Goal: Task Accomplishment & Management: Complete application form

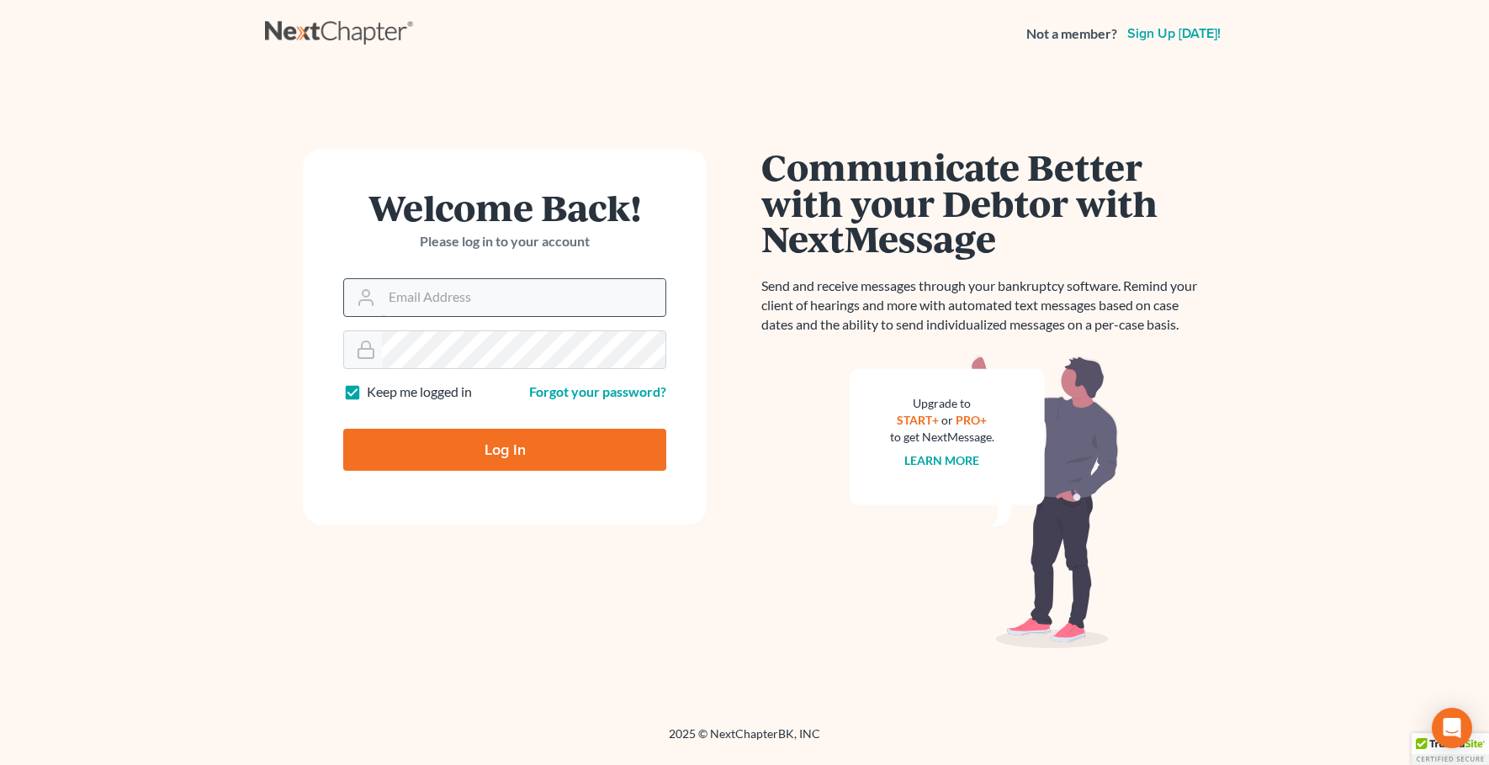
click at [410, 299] on input "Email Address" at bounding box center [523, 297] width 283 height 37
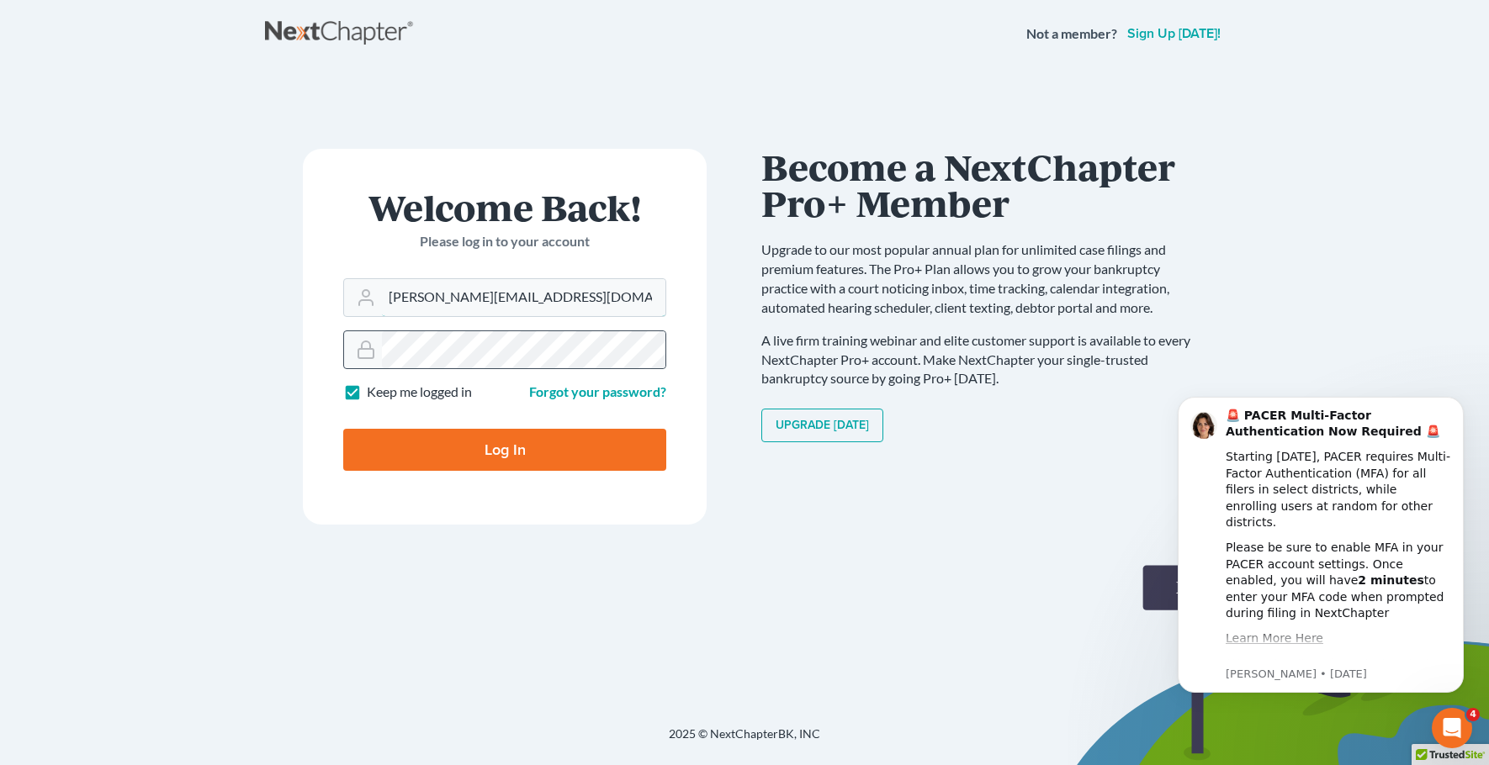
type input "[PERSON_NAME][EMAIL_ADDRESS][DOMAIN_NAME]"
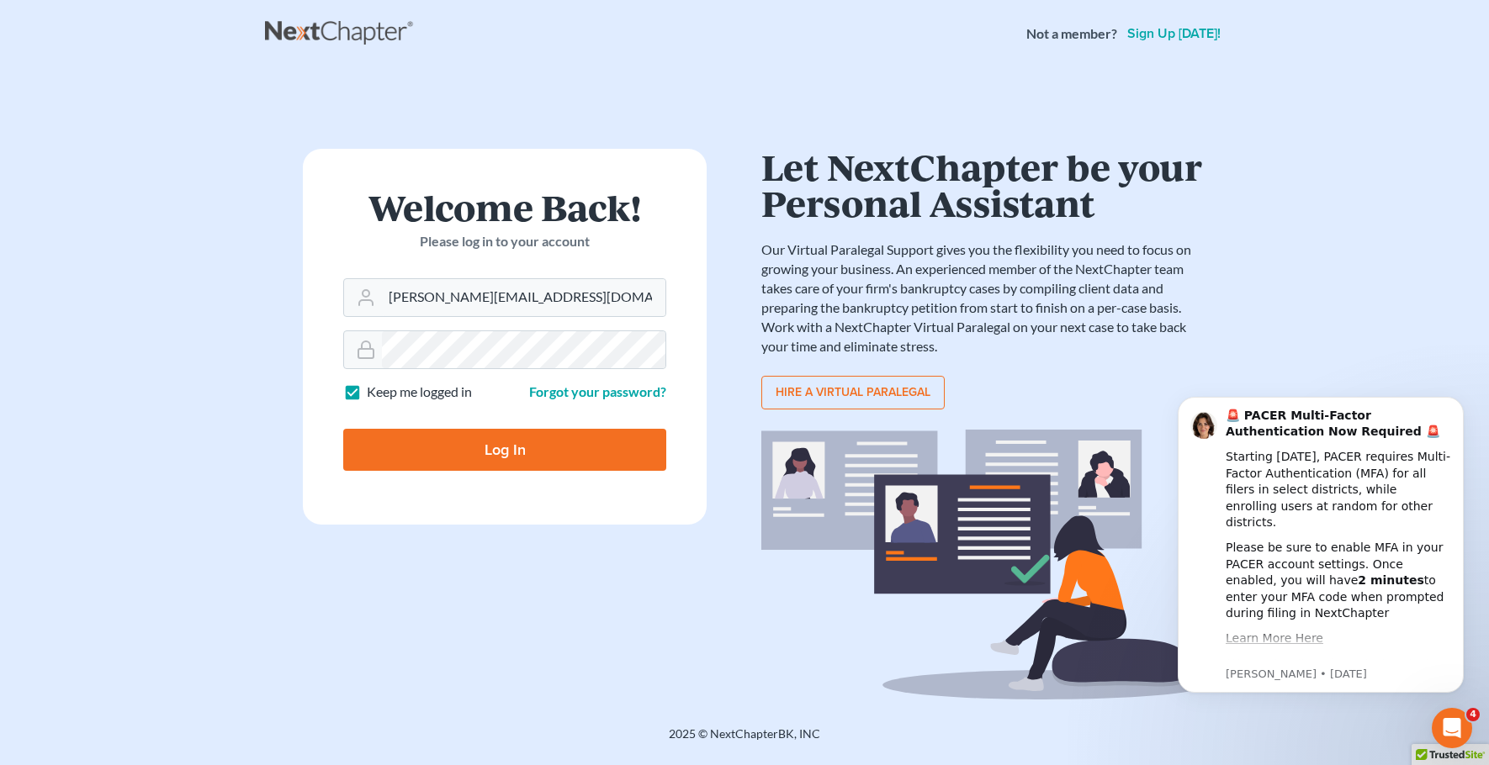
click at [498, 452] on input "Log In" at bounding box center [504, 450] width 323 height 42
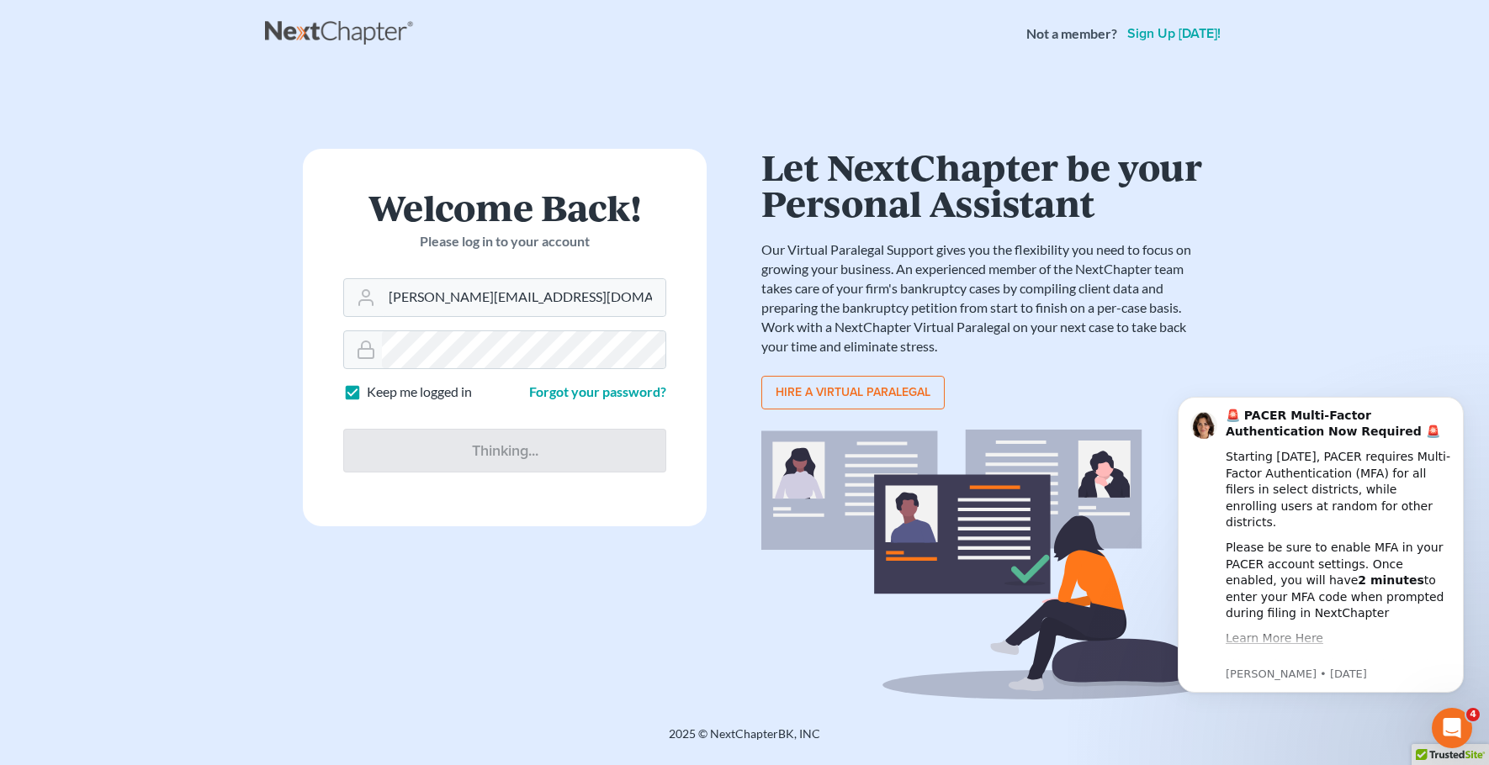
type input "Thinking..."
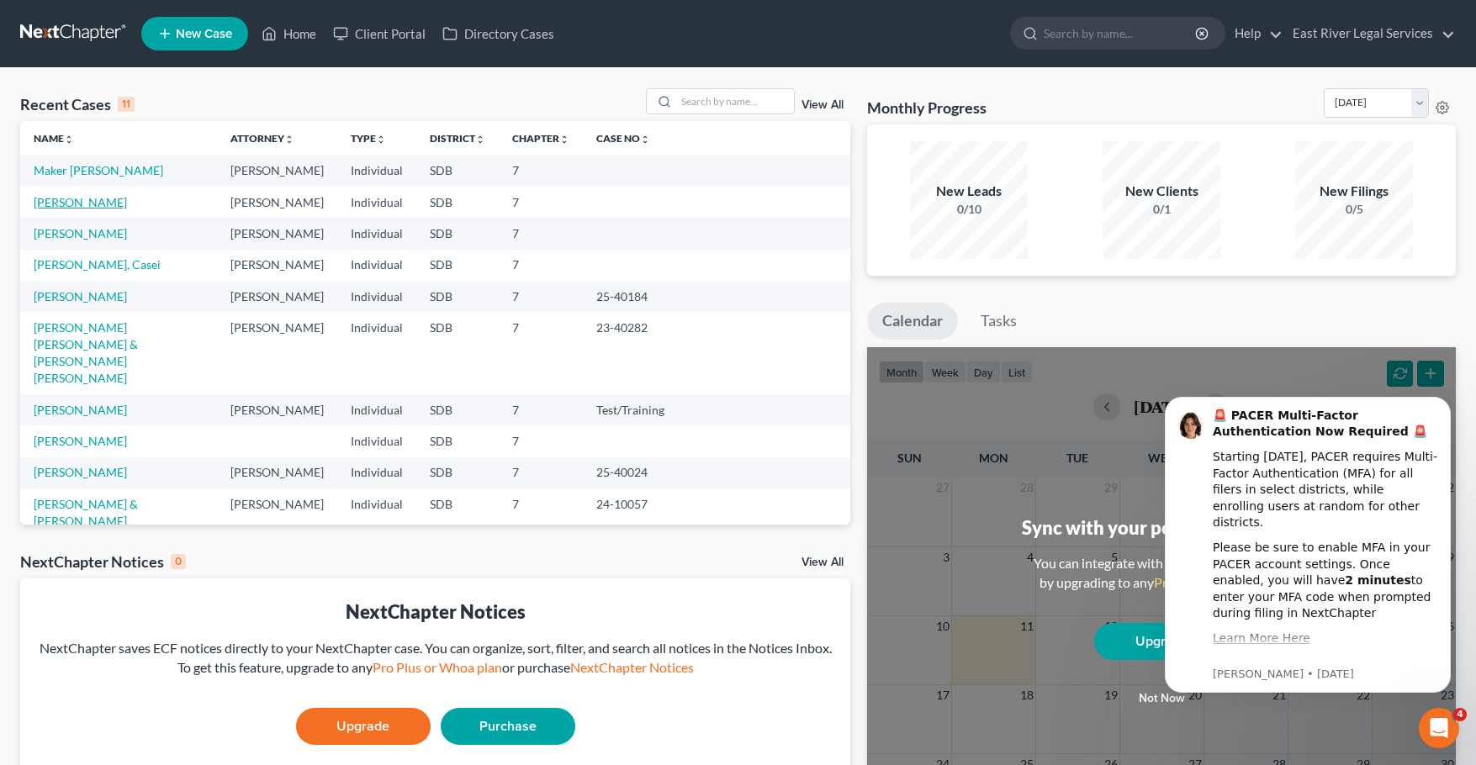
click at [97, 202] on link "[PERSON_NAME]" at bounding box center [80, 202] width 93 height 14
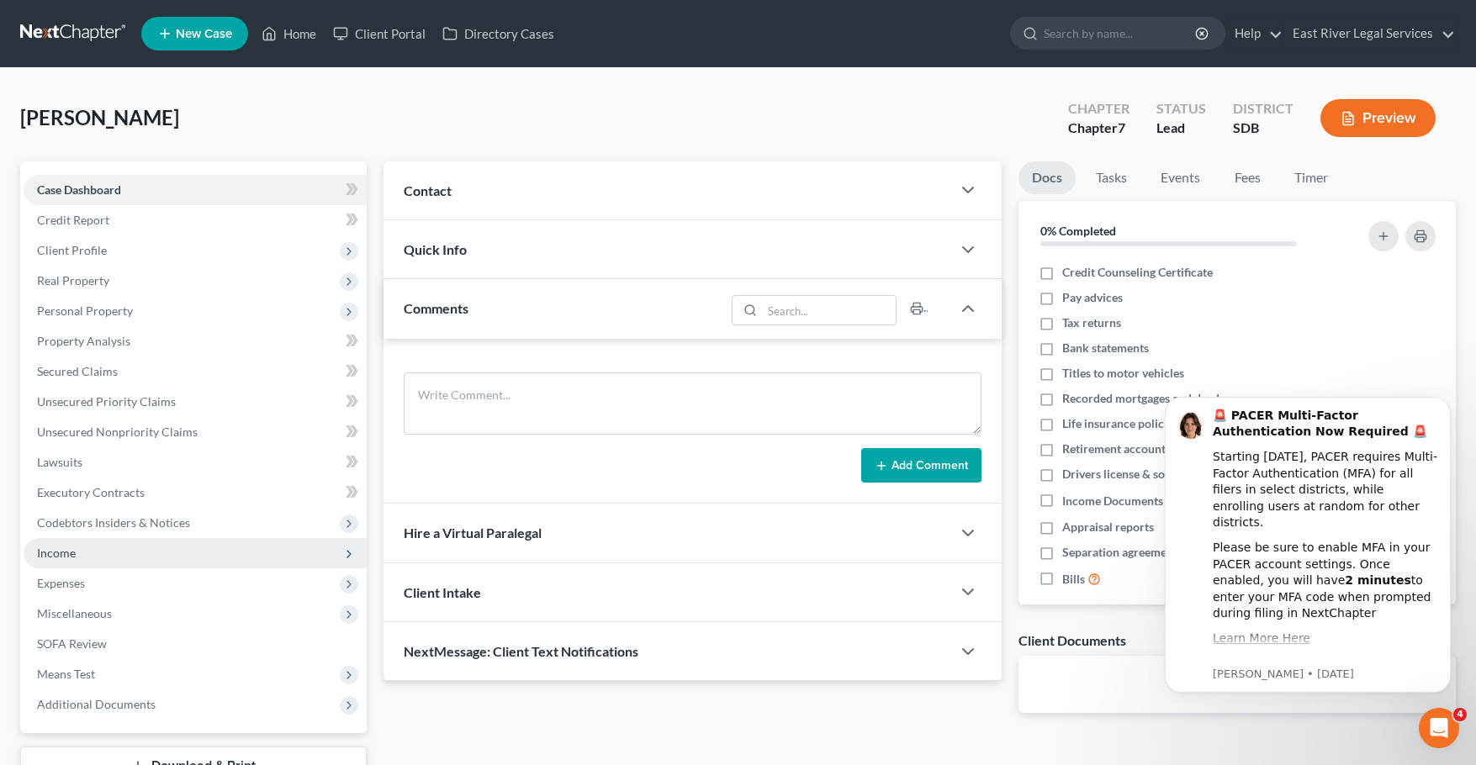
click at [346, 553] on icon at bounding box center [348, 554] width 13 height 13
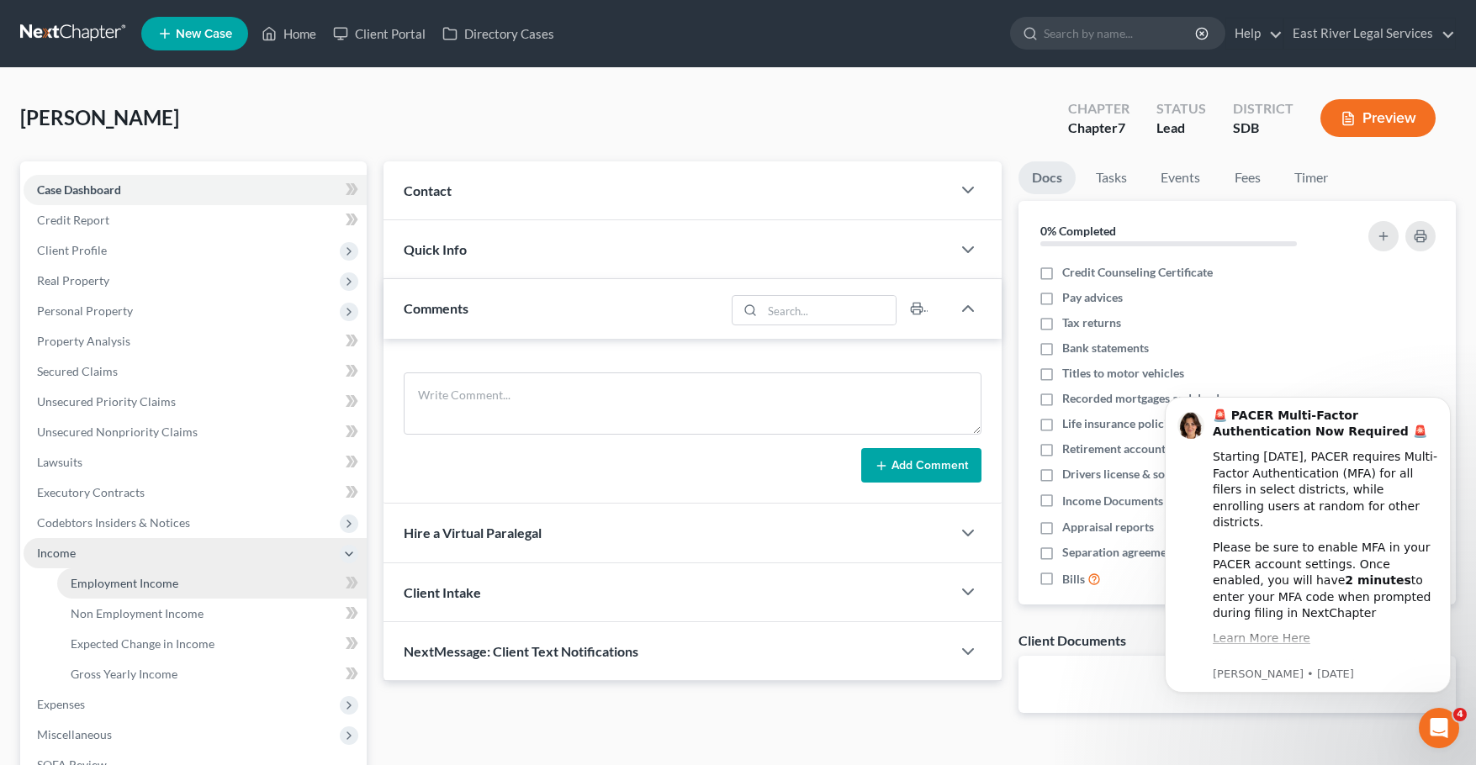
click at [162, 581] on span "Employment Income" at bounding box center [125, 583] width 108 height 14
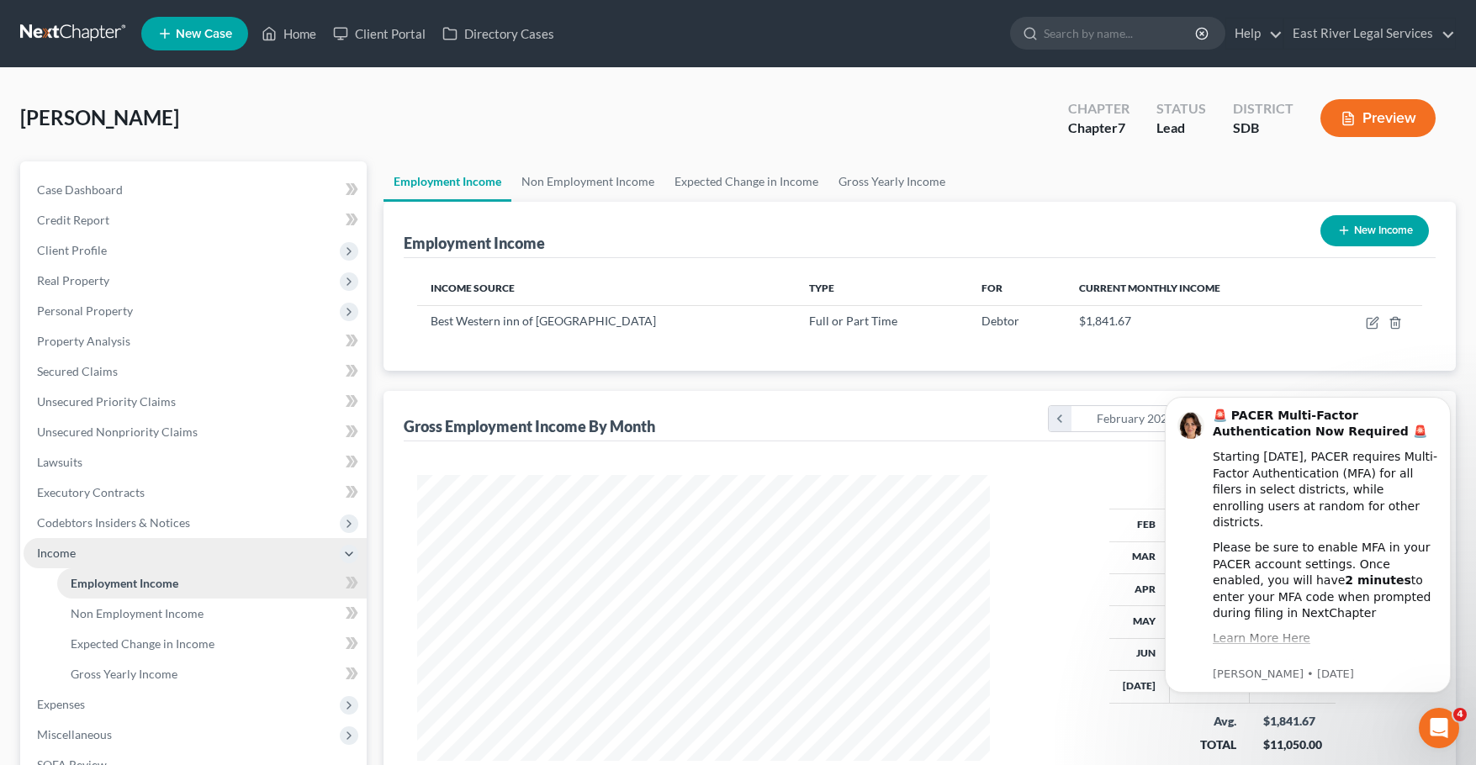
scroll to position [302, 606]
drag, startPoint x: 1447, startPoint y: 401, endPoint x: 2596, endPoint y: 775, distance: 1209.1
click at [1447, 401] on icon "Dismiss notification" at bounding box center [1445, 402] width 6 height 6
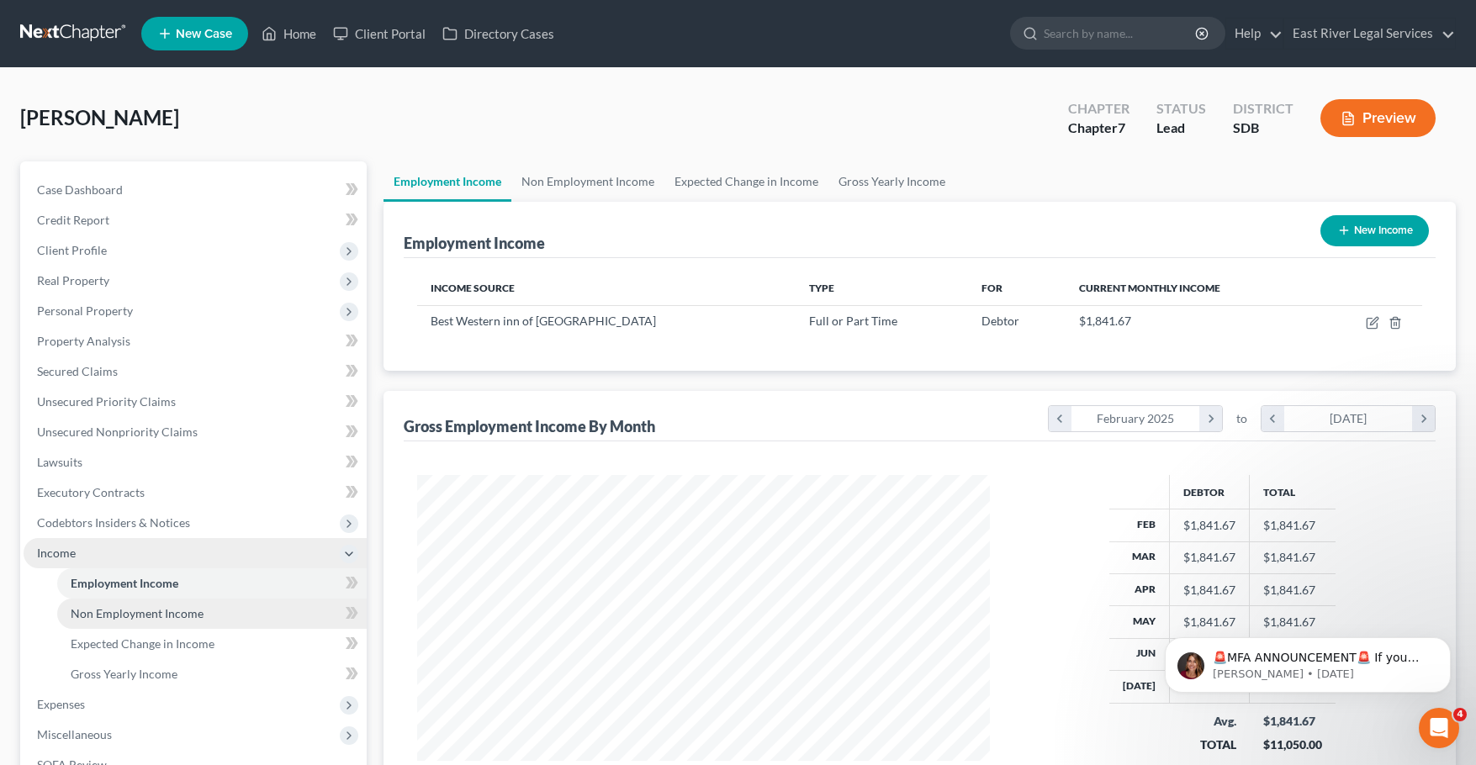
click at [294, 621] on link "Non Employment Income" at bounding box center [211, 614] width 309 height 30
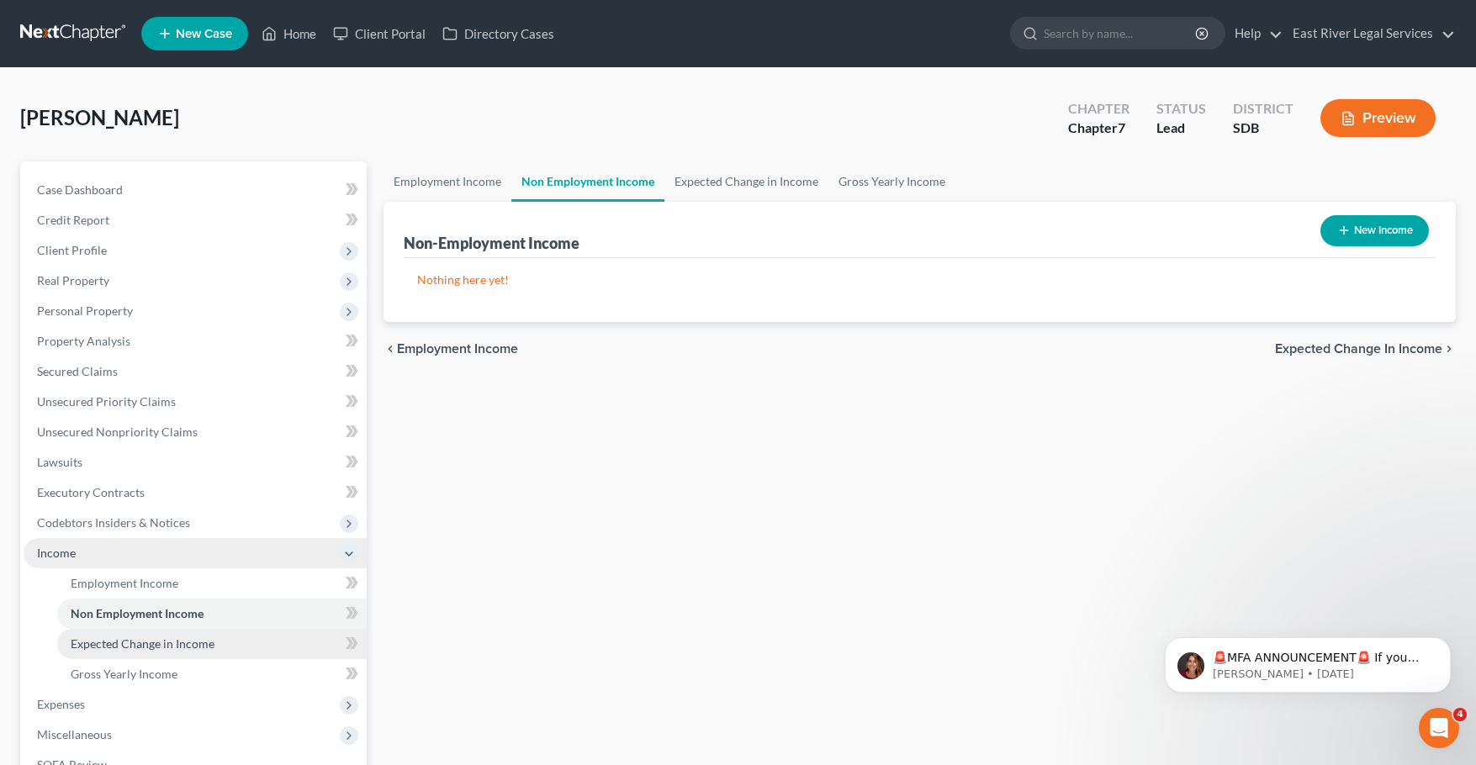
click at [200, 650] on span "Expected Change in Income" at bounding box center [143, 644] width 144 height 14
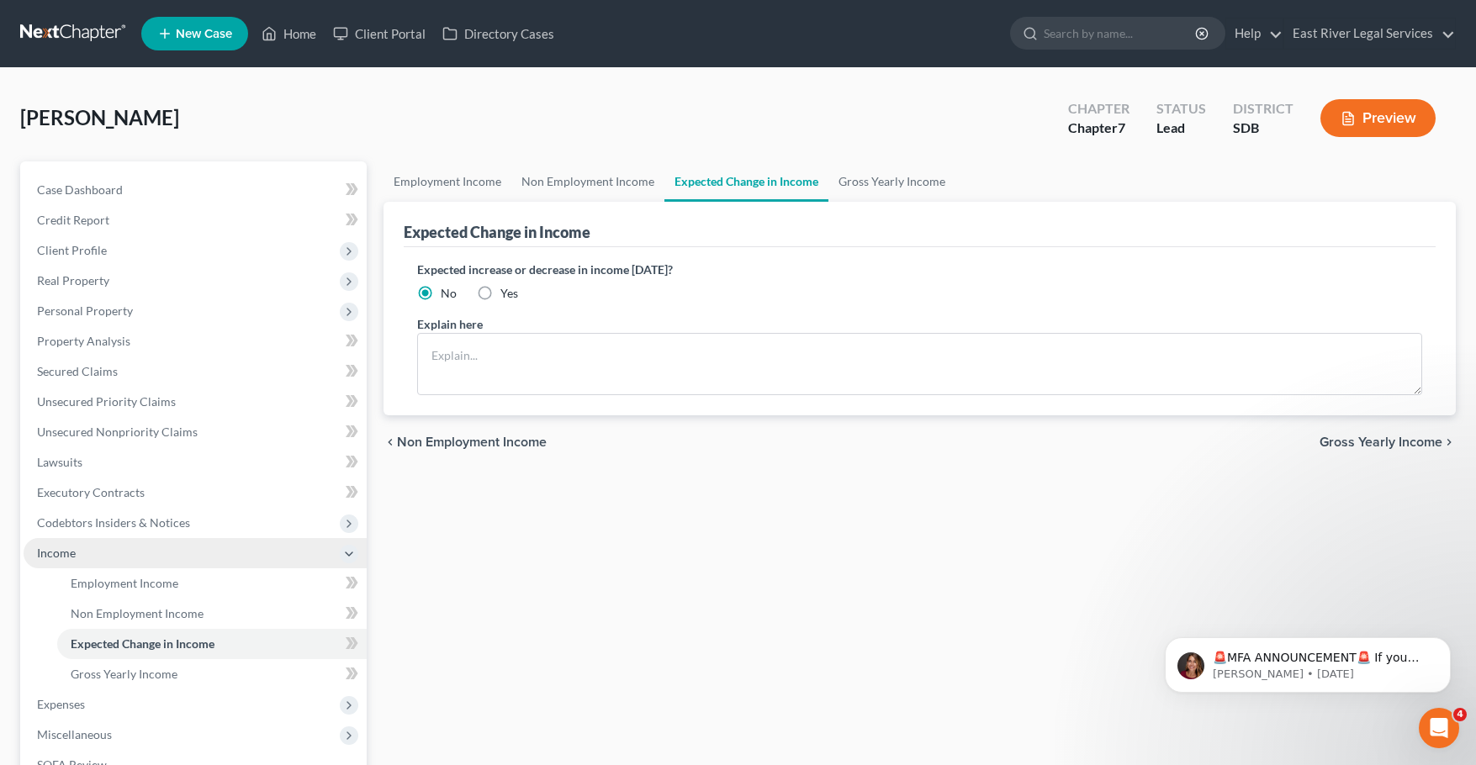
click at [500, 294] on label "Yes" at bounding box center [509, 293] width 18 height 17
click at [507, 294] on input "Yes" at bounding box center [512, 290] width 11 height 11
radio input "true"
click at [471, 361] on textarea at bounding box center [919, 364] width 1005 height 62
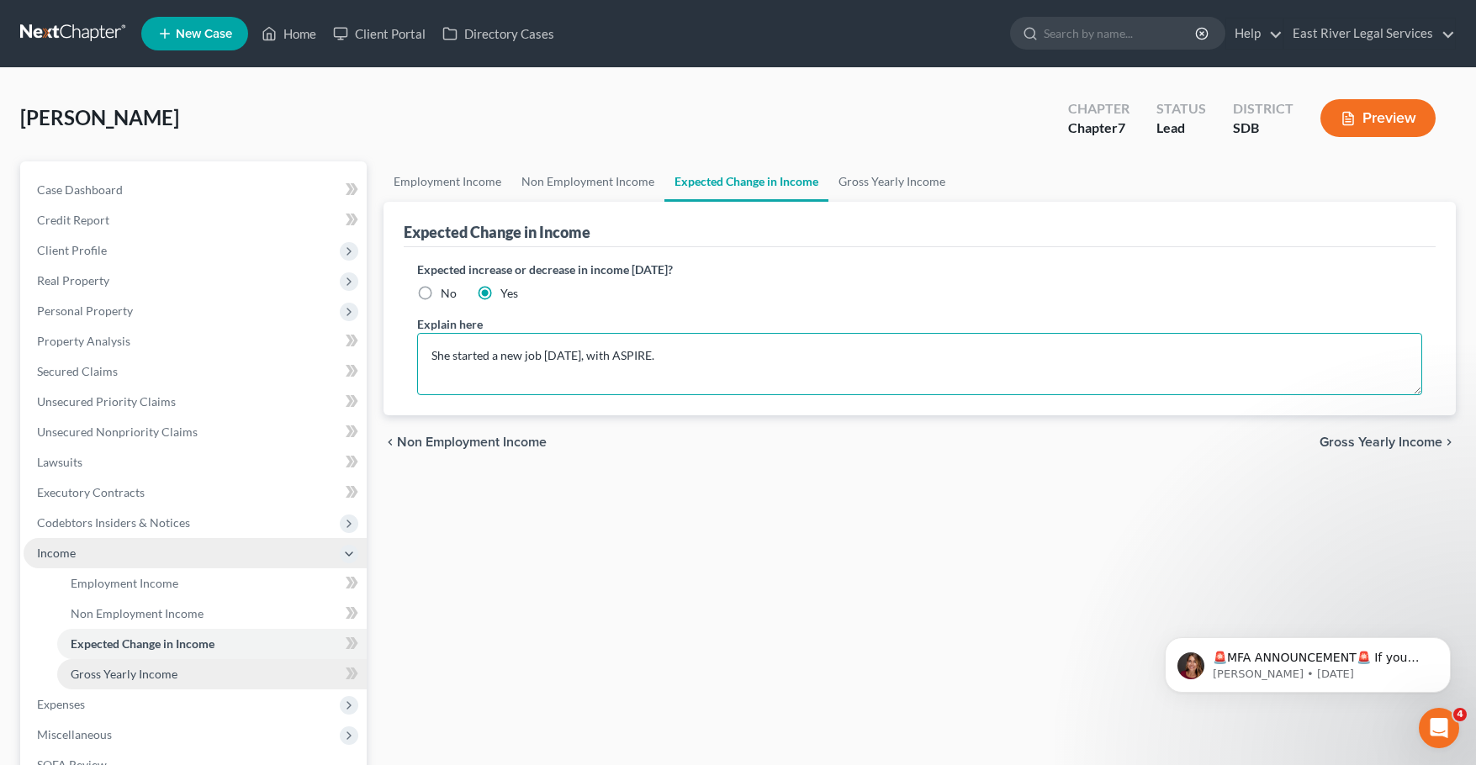
type textarea "She started a new job [DATE], with ASPIRE."
click at [208, 677] on link "Gross Yearly Income" at bounding box center [211, 674] width 309 height 30
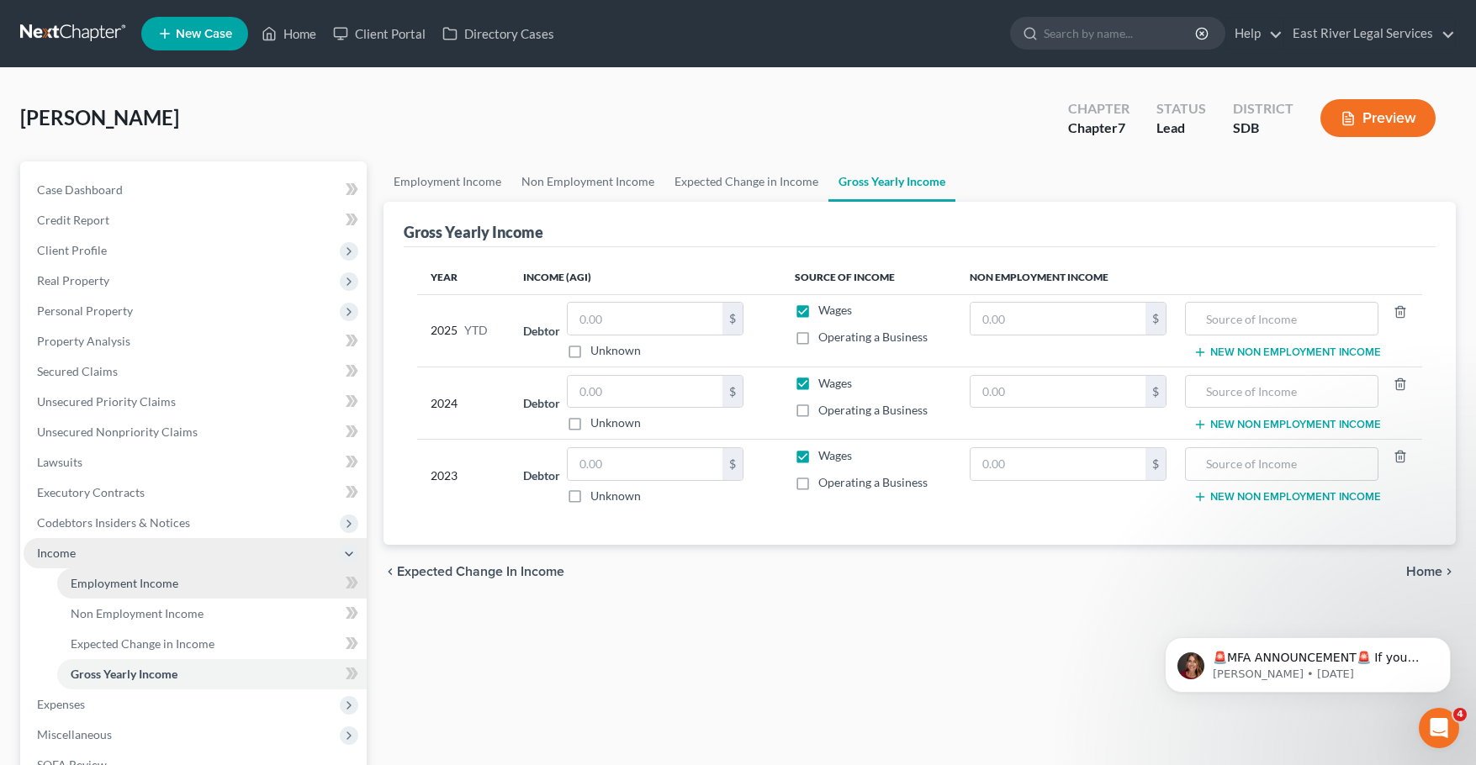
click at [161, 574] on link "Employment Income" at bounding box center [211, 584] width 309 height 30
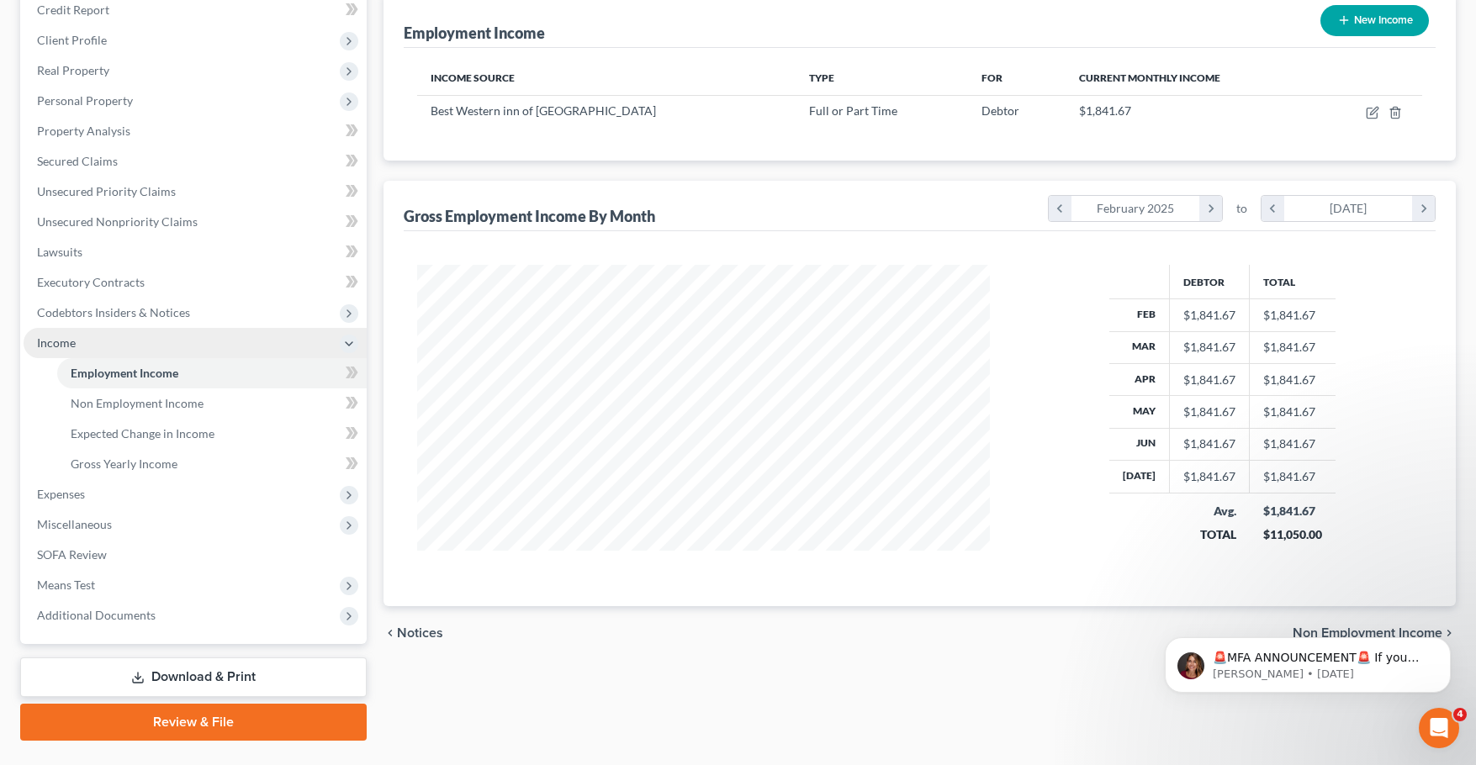
scroll to position [241, 0]
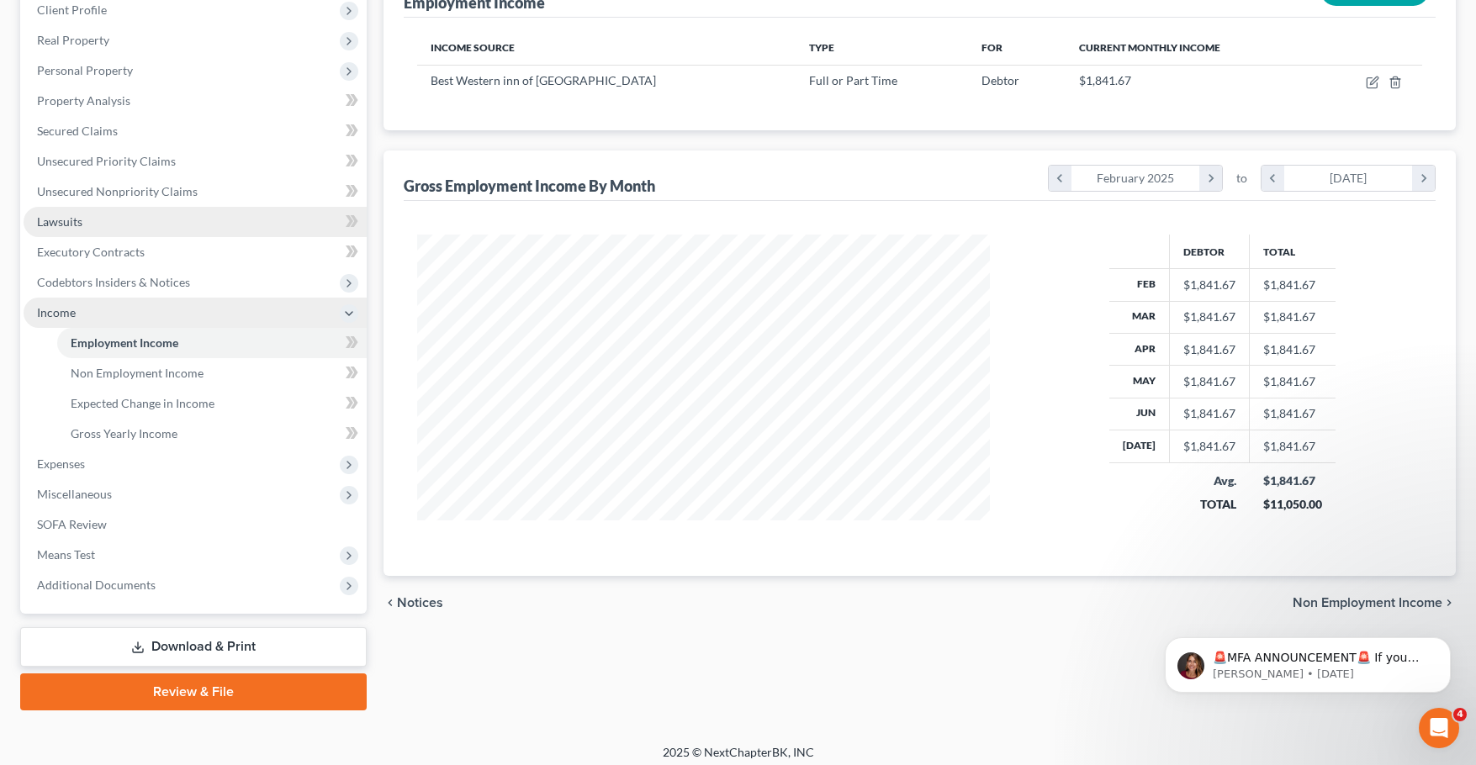
click at [277, 222] on link "Lawsuits" at bounding box center [195, 222] width 343 height 30
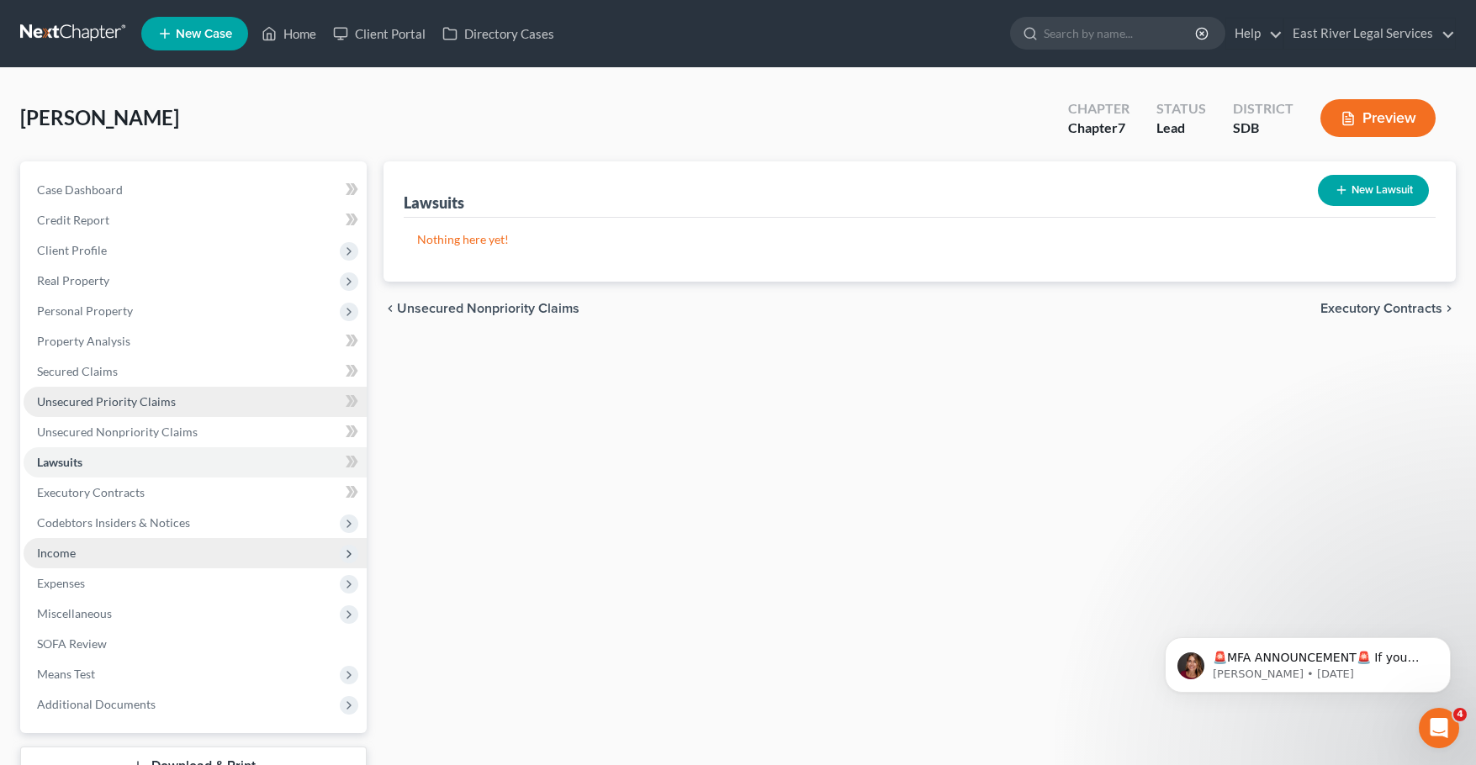
click at [237, 403] on link "Unsecured Priority Claims" at bounding box center [195, 402] width 343 height 30
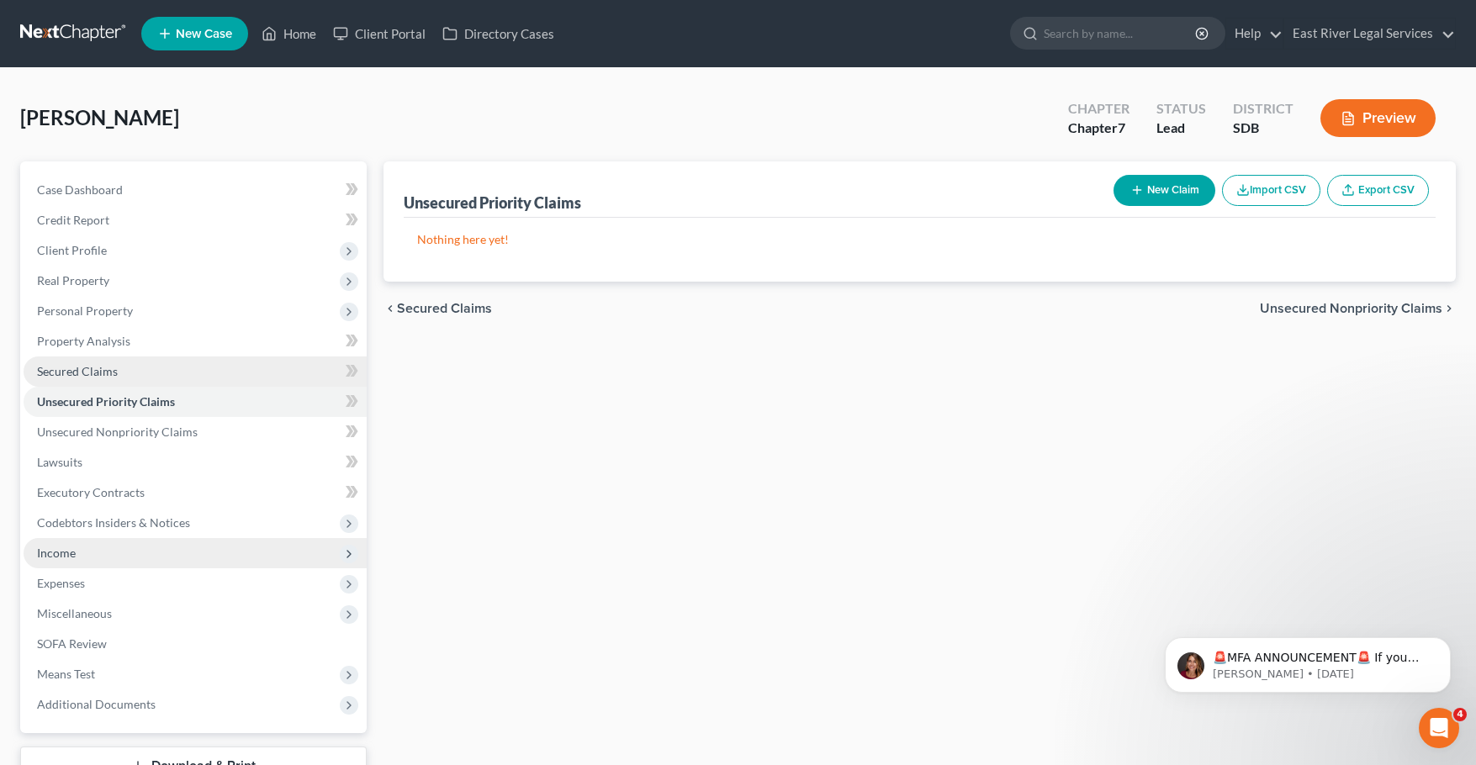
click at [225, 368] on link "Secured Claims" at bounding box center [195, 372] width 343 height 30
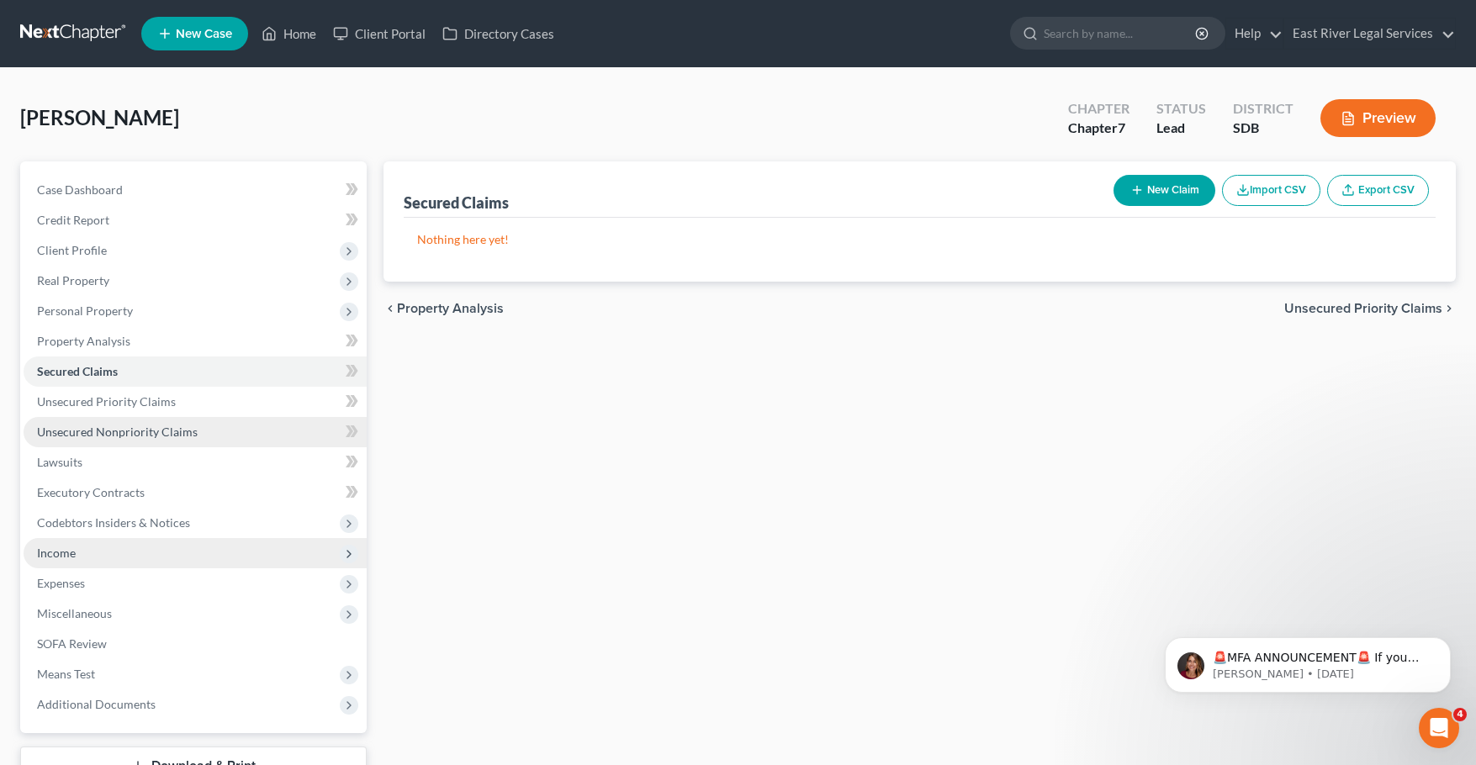
click at [211, 427] on link "Unsecured Nonpriority Claims" at bounding box center [195, 432] width 343 height 30
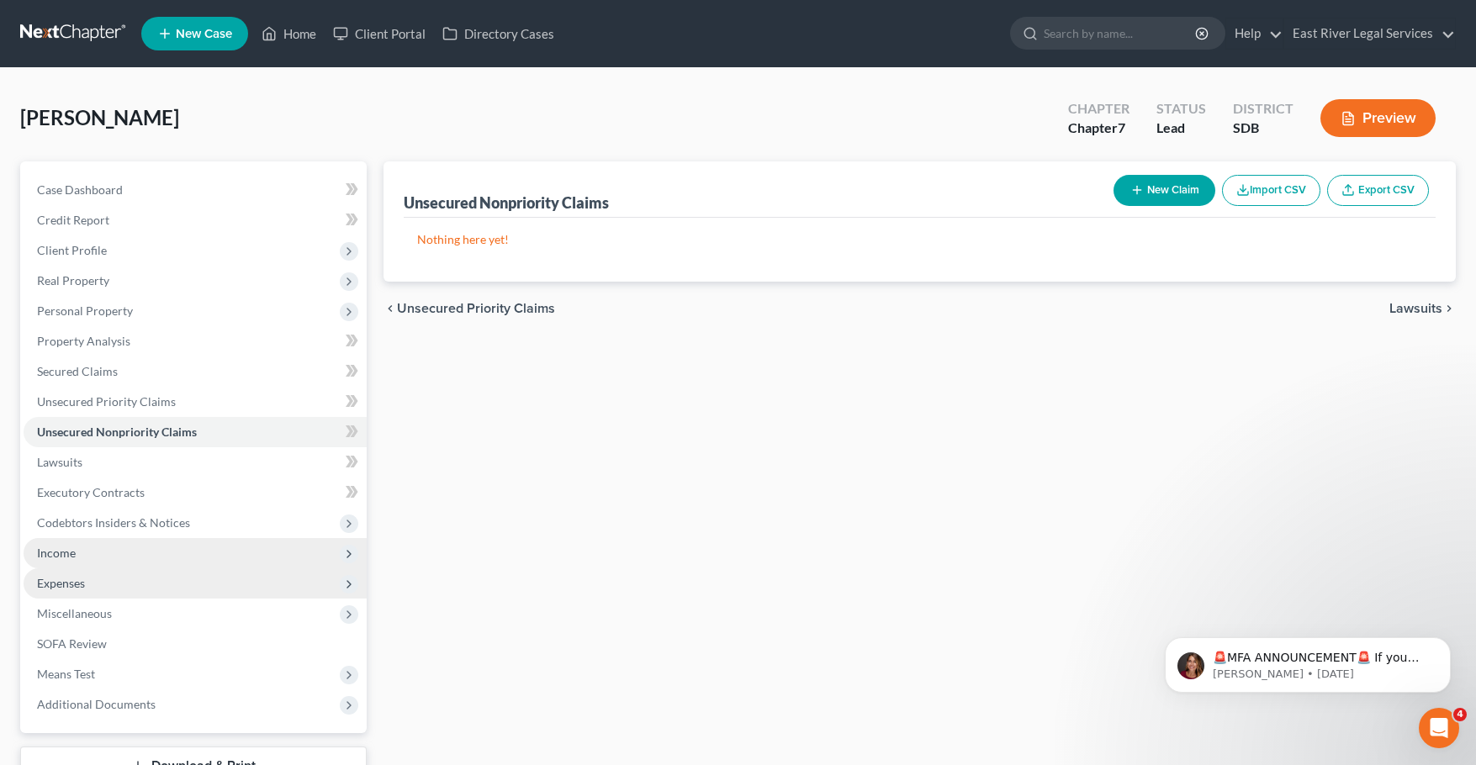
click at [209, 592] on span "Expenses" at bounding box center [195, 584] width 343 height 30
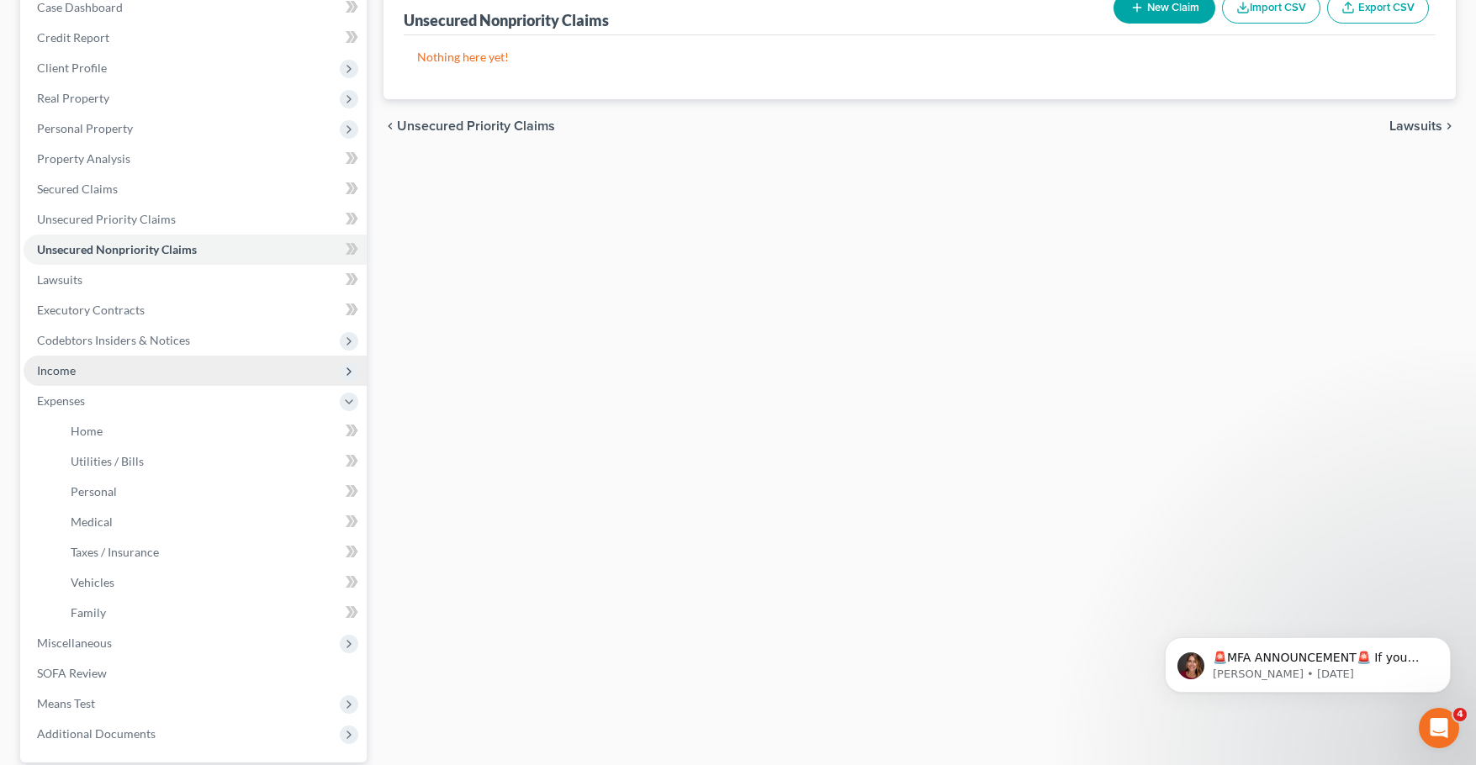
scroll to position [238, 0]
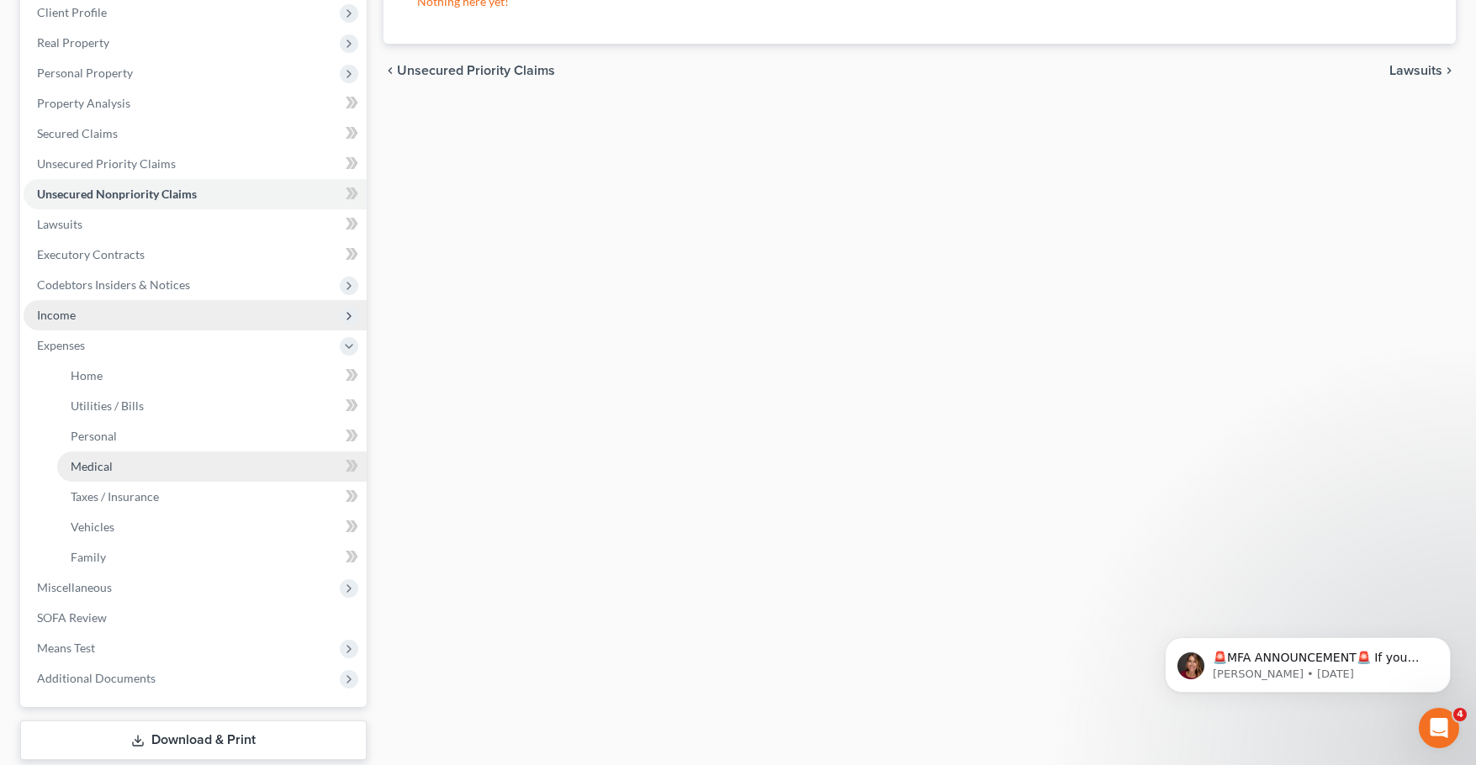
click at [185, 468] on link "Medical" at bounding box center [211, 467] width 309 height 30
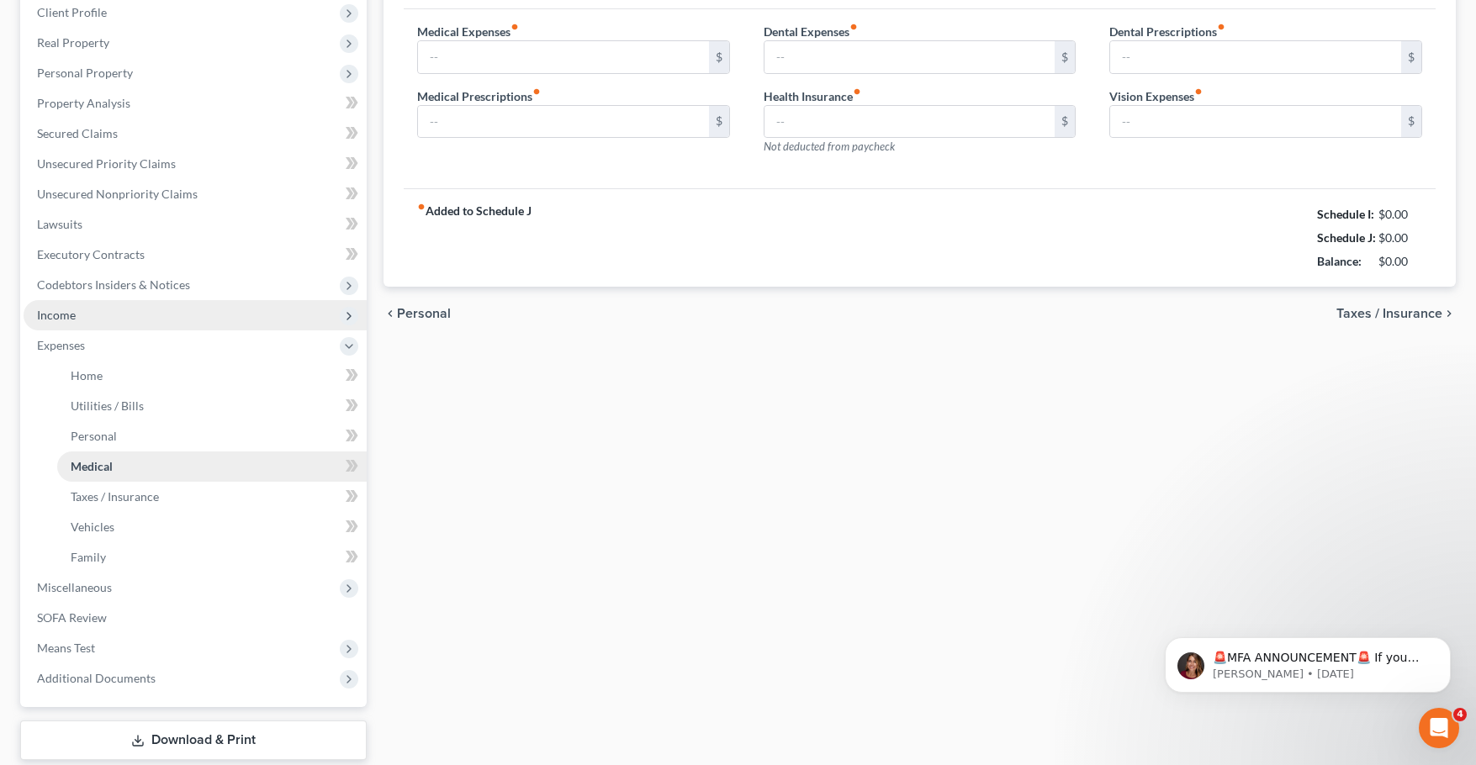
type input "0.00"
type input "180.00"
type input "0.00"
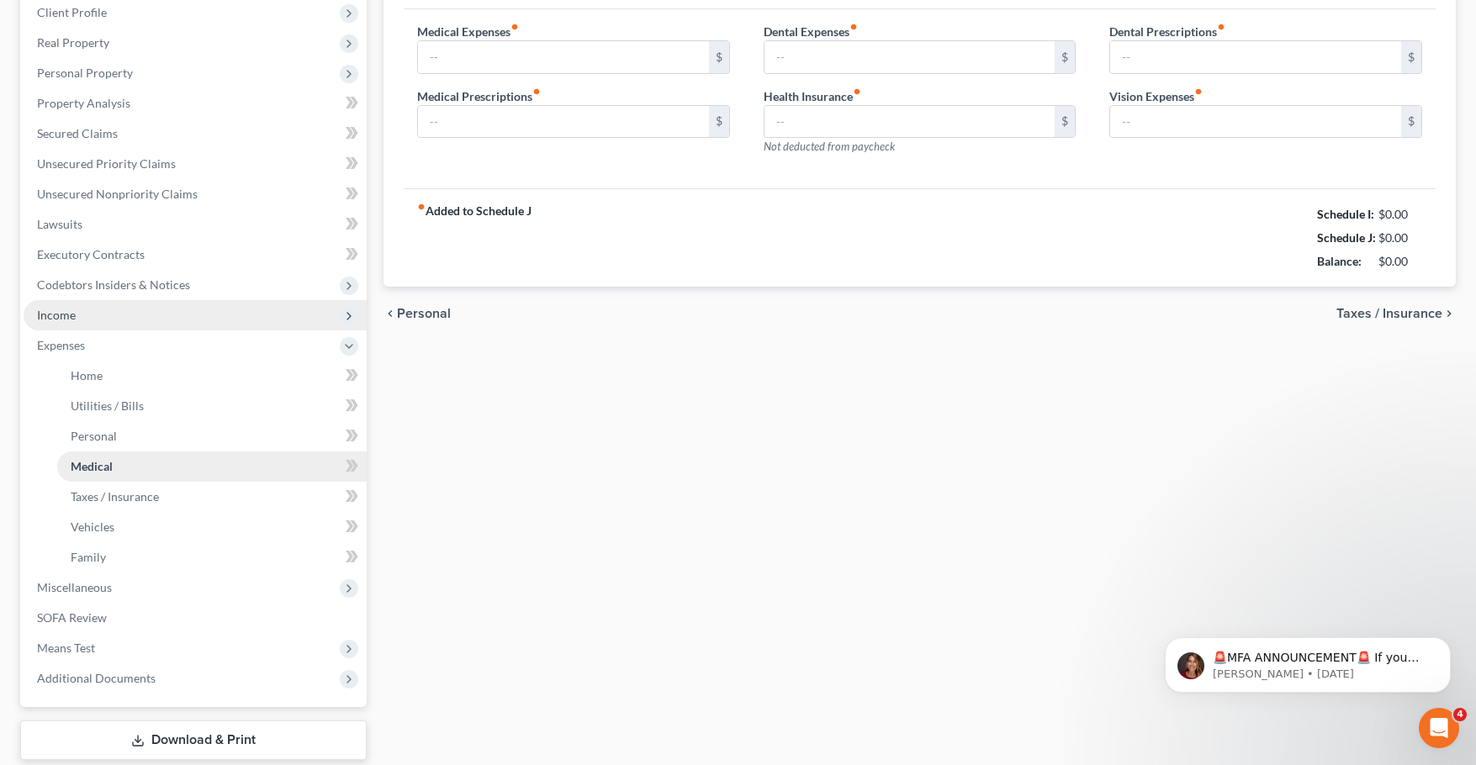
type input "0.00"
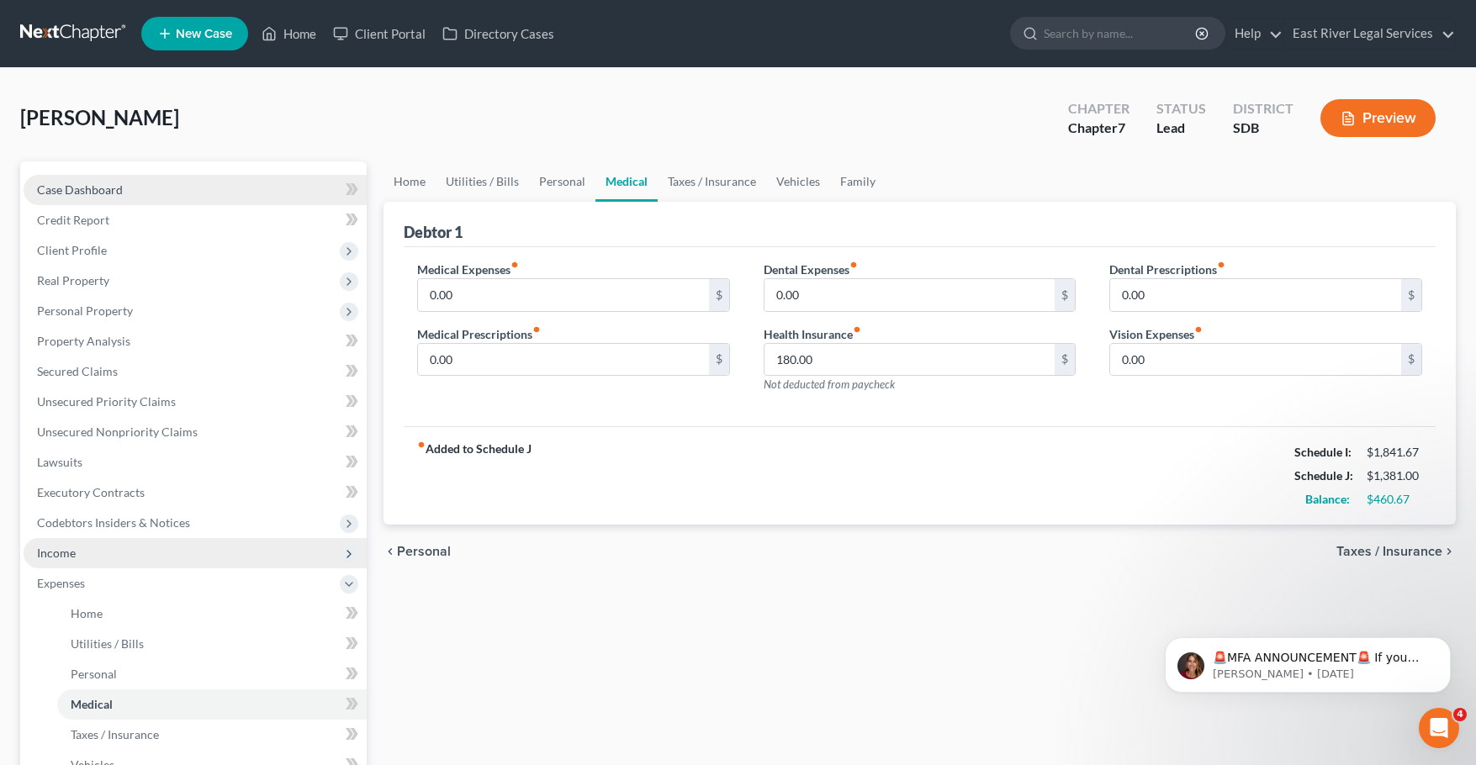
click at [86, 188] on span "Case Dashboard" at bounding box center [80, 190] width 86 height 14
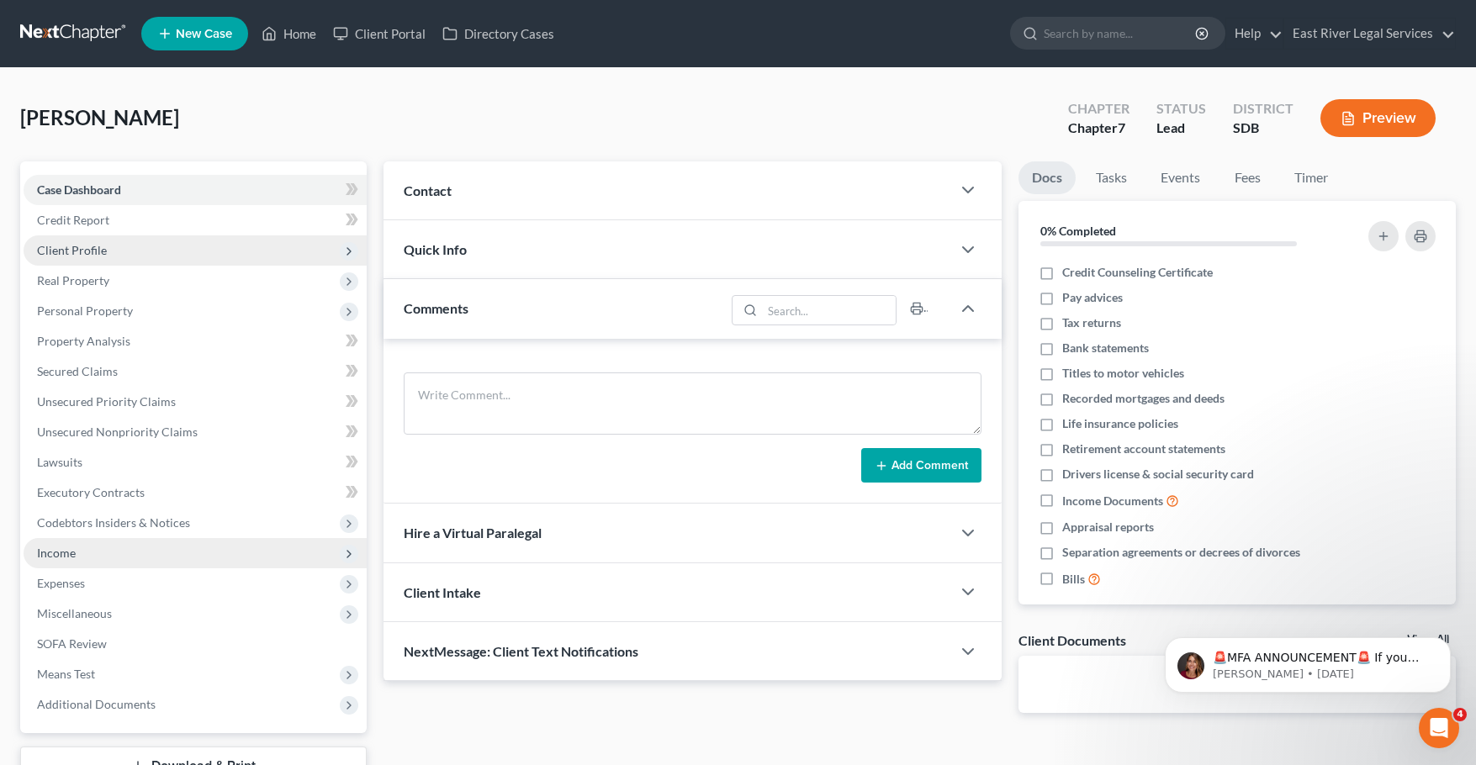
click at [164, 252] on span "Client Profile" at bounding box center [195, 250] width 343 height 30
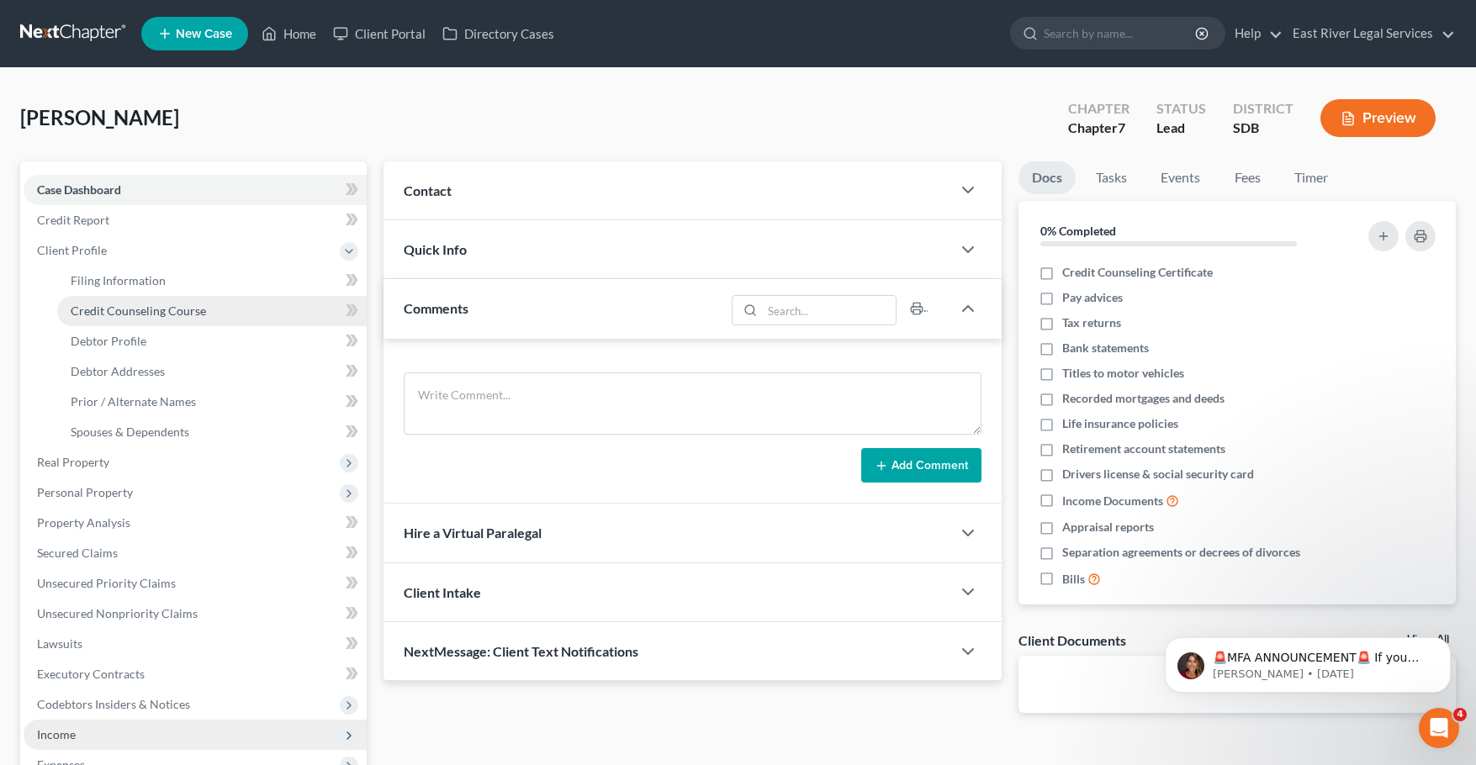
click at [174, 310] on span "Credit Counseling Course" at bounding box center [138, 311] width 135 height 14
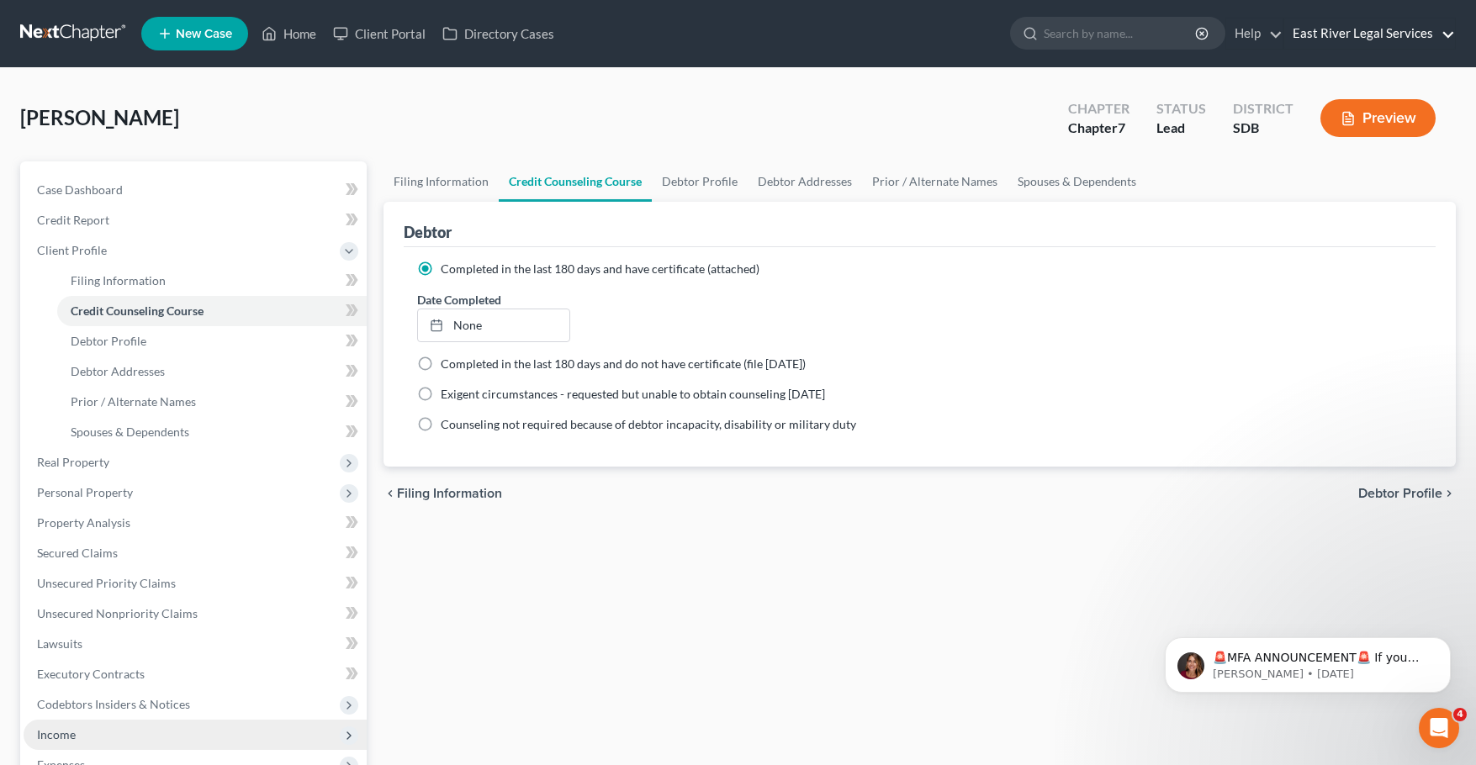
click at [1395, 31] on link "East River Legal Services" at bounding box center [1369, 34] width 171 height 30
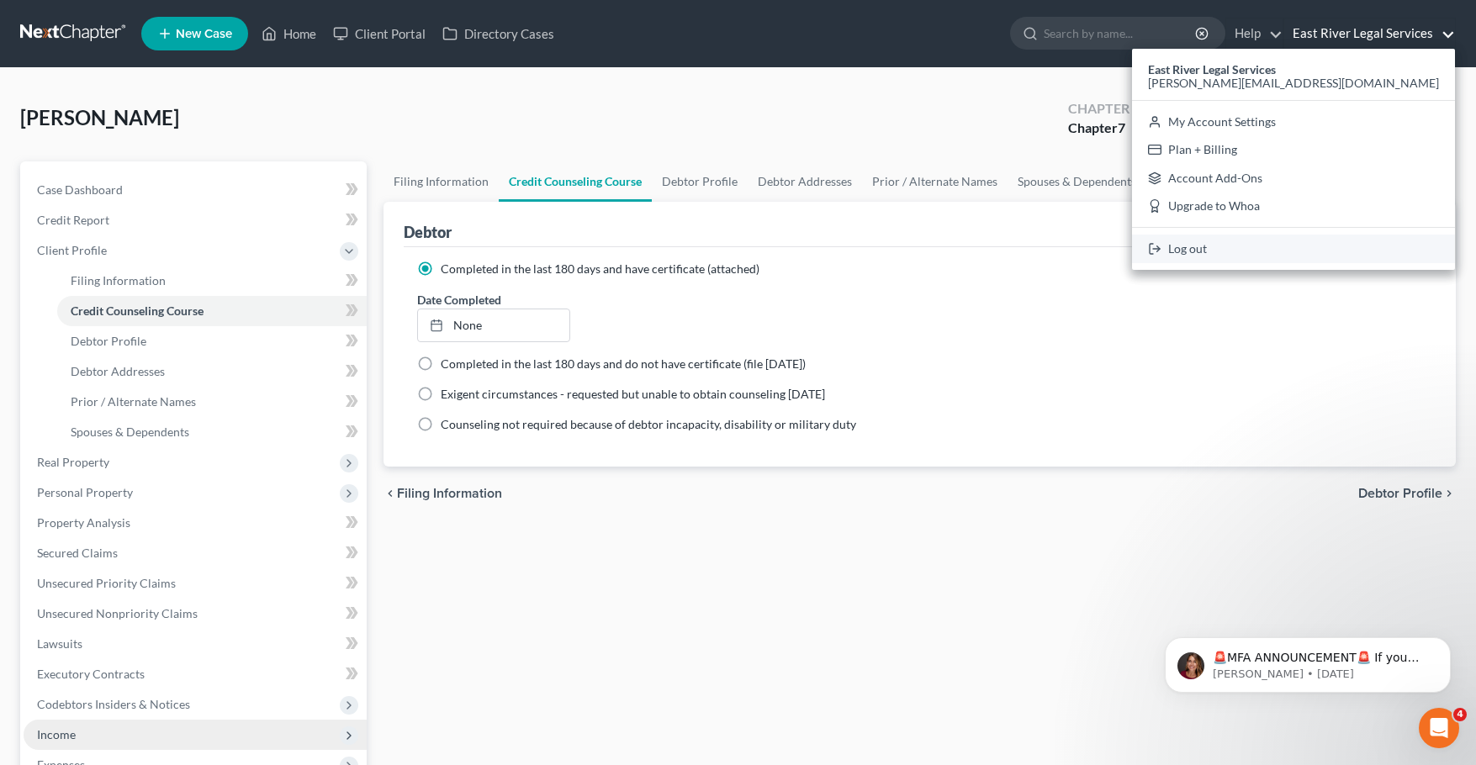
click at [1353, 251] on link "Log out" at bounding box center [1293, 249] width 323 height 29
